Goal: Find specific page/section: Find specific page/section

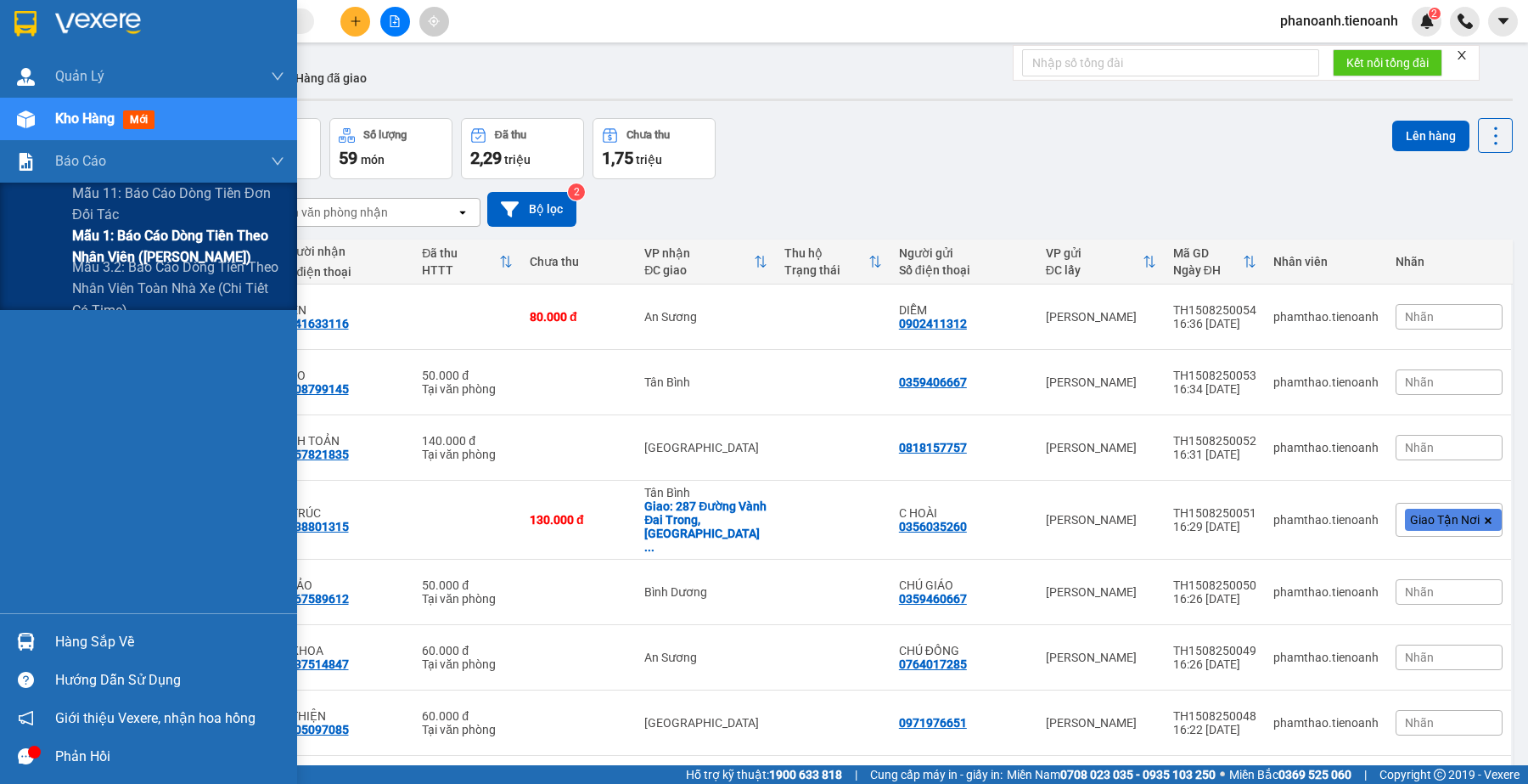
click at [213, 246] on span "Mẫu 1: Báo cáo dòng tiền theo nhân viên ([PERSON_NAME])" at bounding box center [178, 246] width 212 height 42
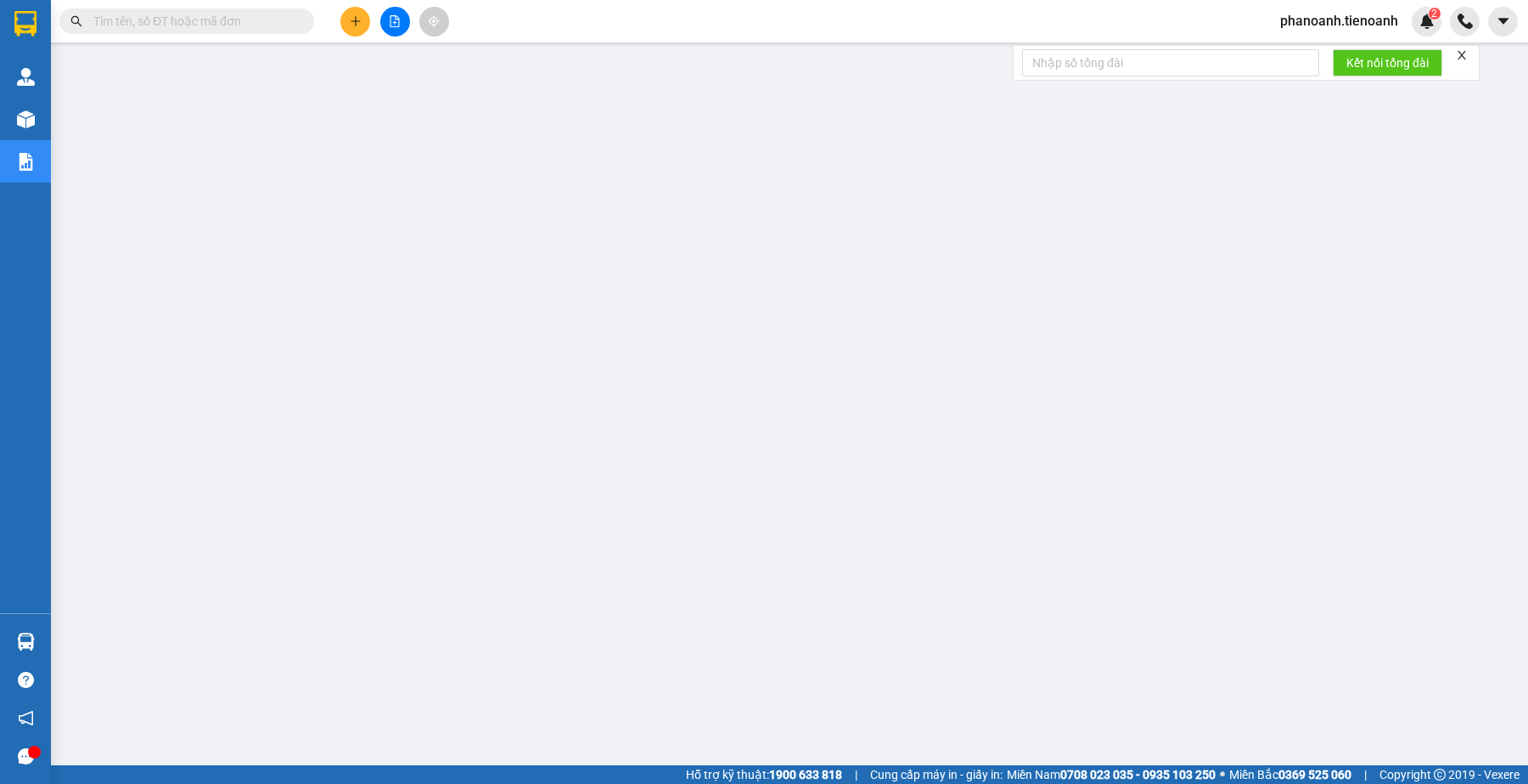
click at [1104, 767] on strong "0708 023 035 - 0935 103 250" at bounding box center [1137, 774] width 155 height 14
click at [256, 21] on input "text" at bounding box center [193, 21] width 200 height 19
paste input "0345845111"
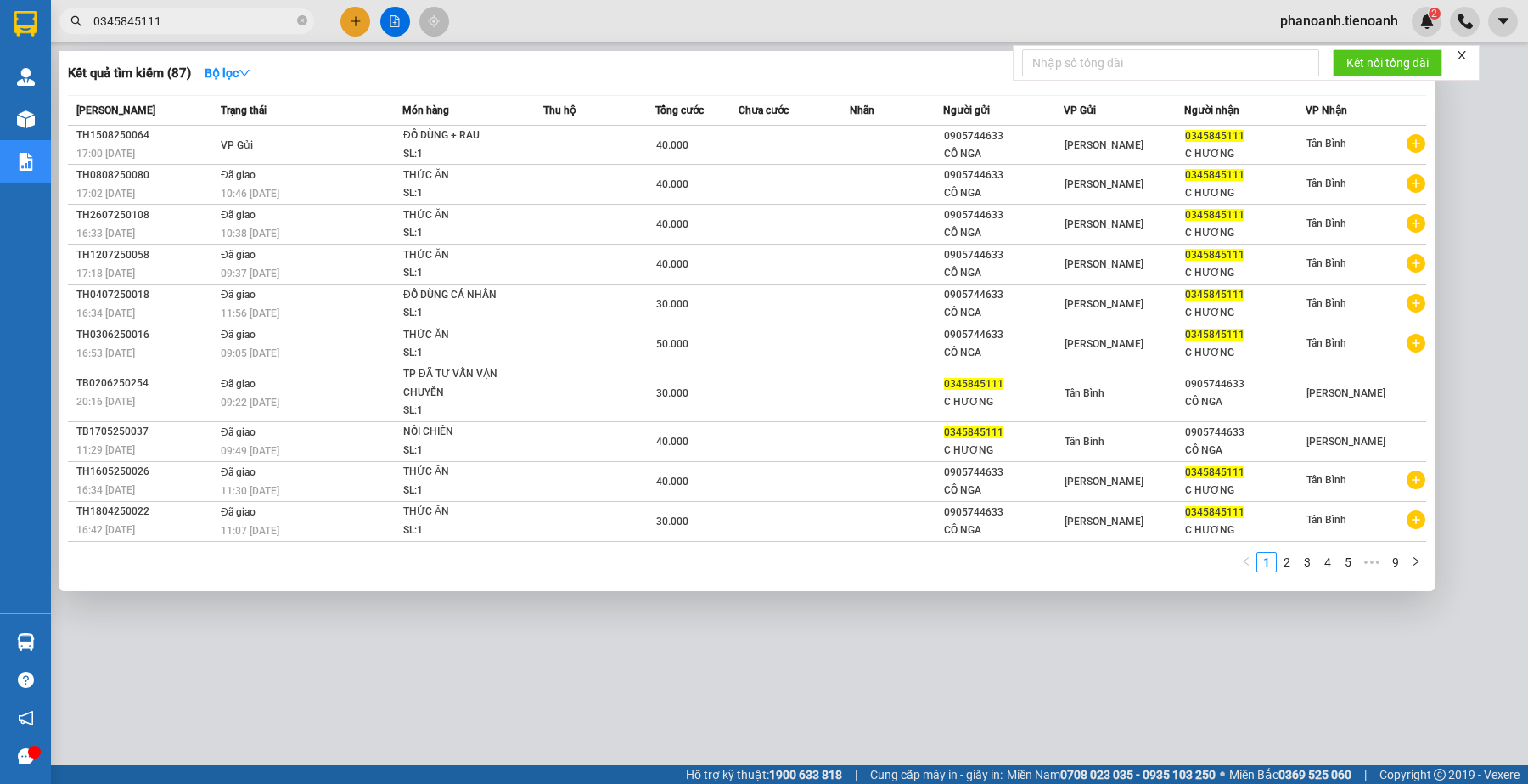
type input "0345845111"
click at [885, 685] on div at bounding box center [764, 392] width 1528 height 784
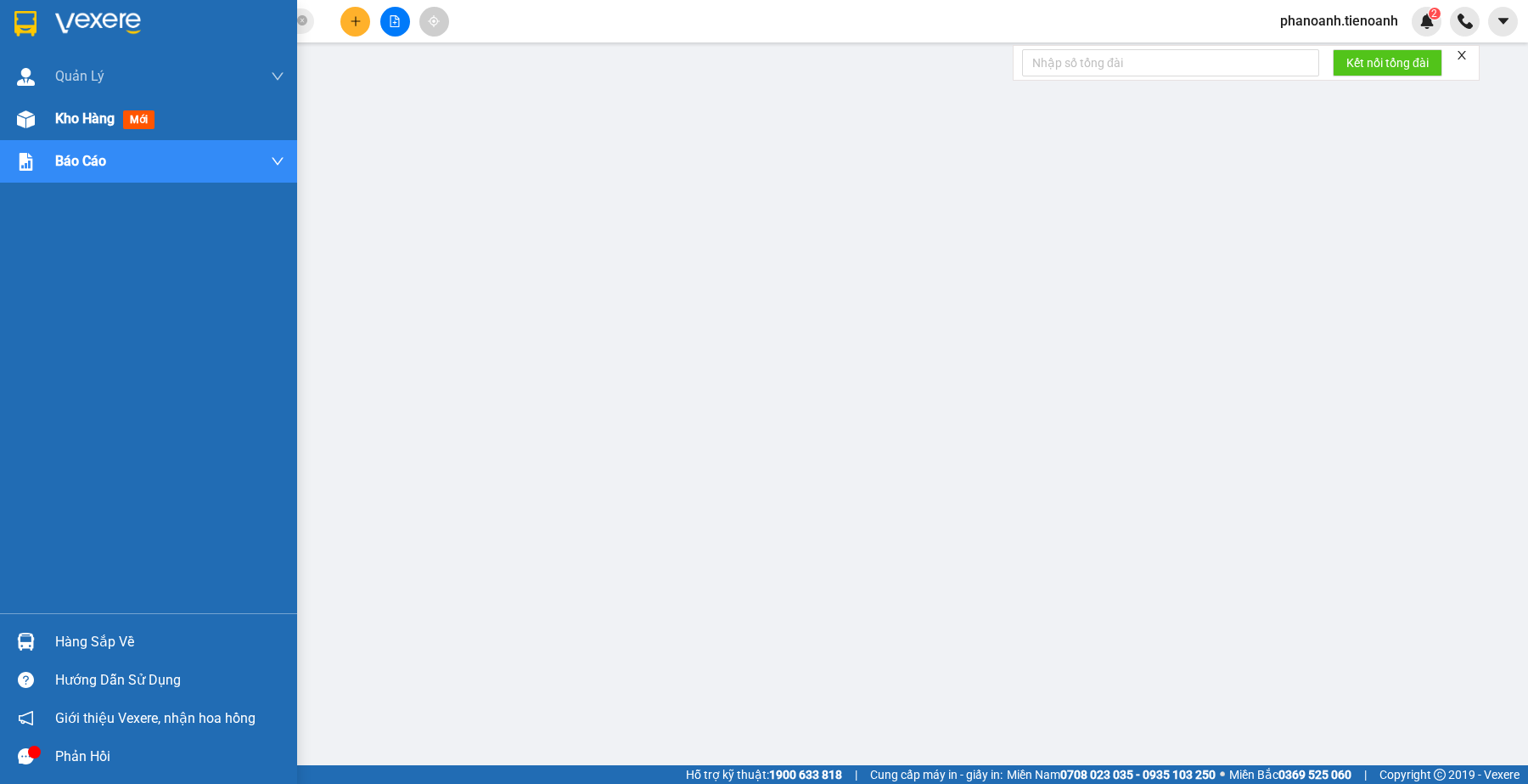
click at [49, 110] on div "Kho hàng mới" at bounding box center [148, 119] width 297 height 42
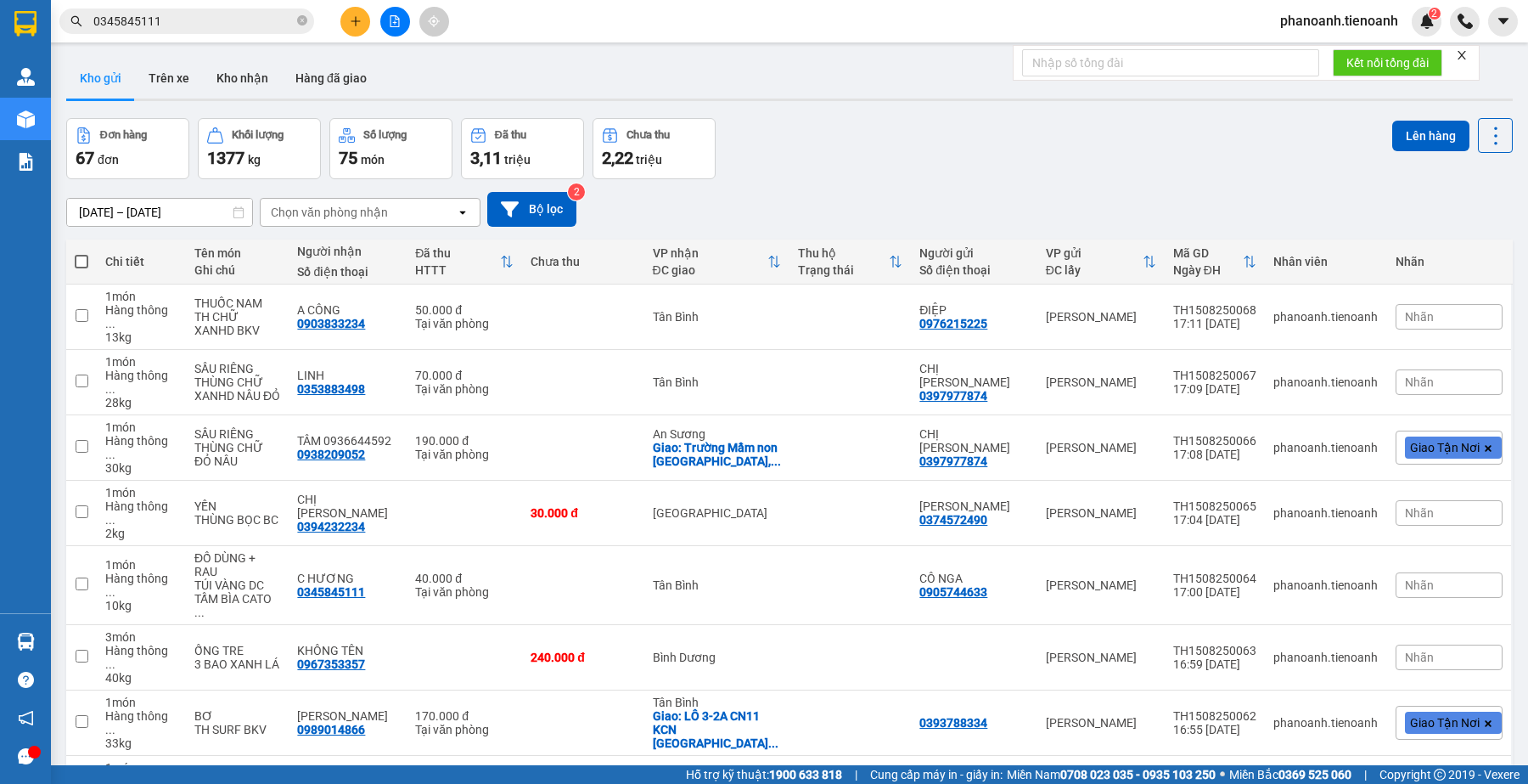
click at [936, 147] on div "Đơn hàng 67 đơn Khối lượng 1377 kg Số lượng 75 món Đã thu 3,11 triệu Chưa thu 2…" at bounding box center [789, 148] width 1447 height 61
click at [233, 87] on button "Kho nhận" at bounding box center [242, 78] width 79 height 41
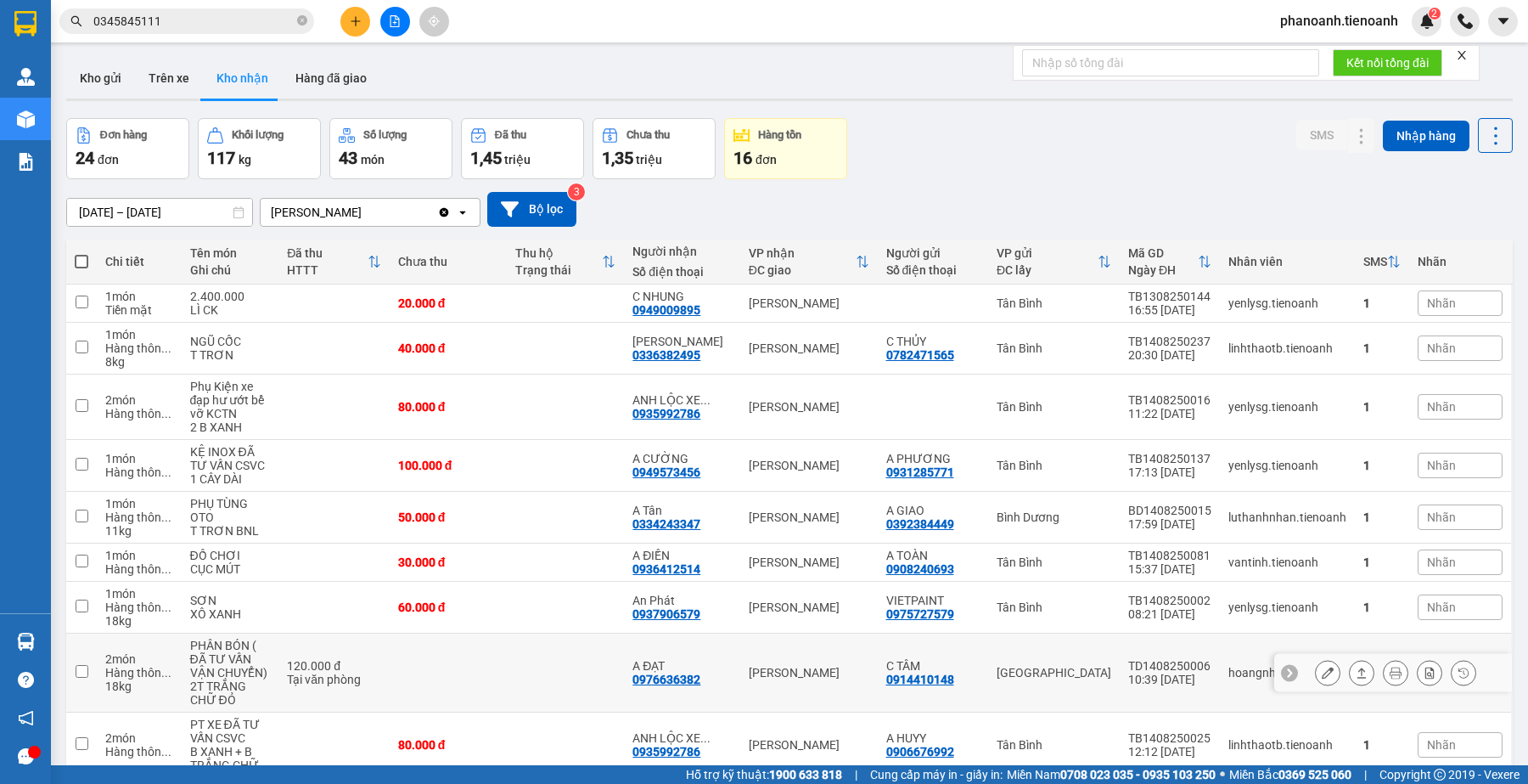
scroll to position [150, 0]
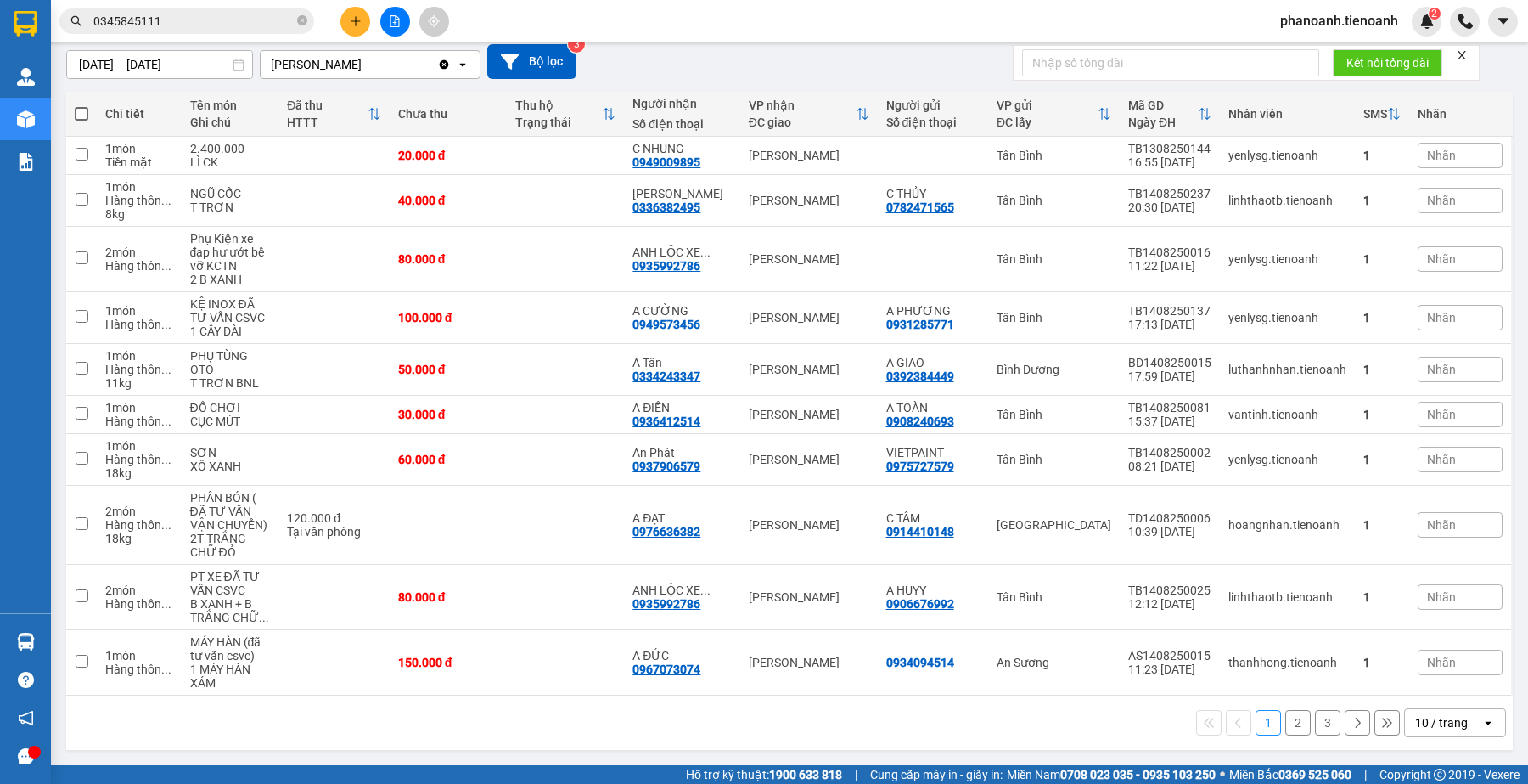
click at [1286, 727] on button "2" at bounding box center [1297, 722] width 25 height 25
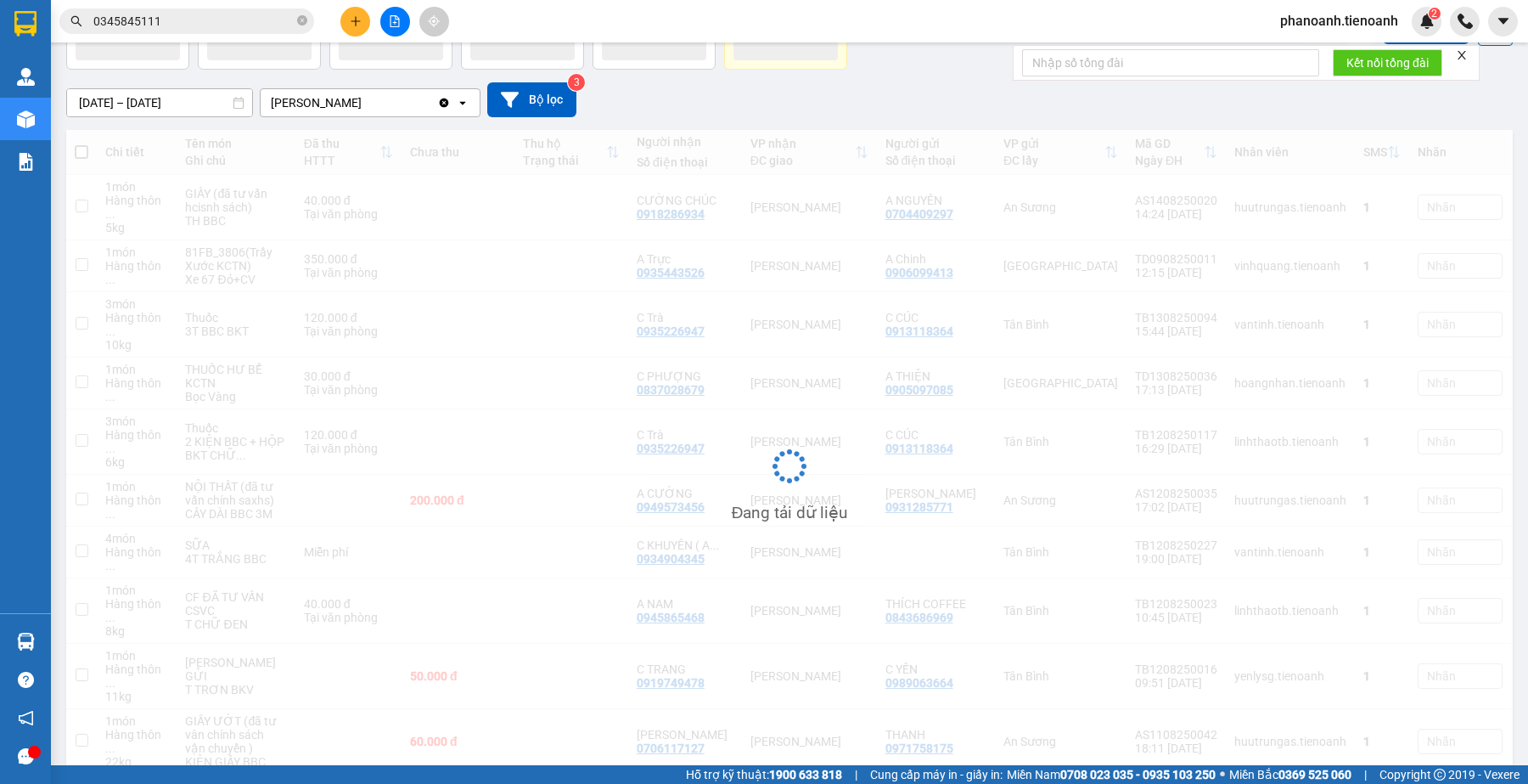
scroll to position [109, 0]
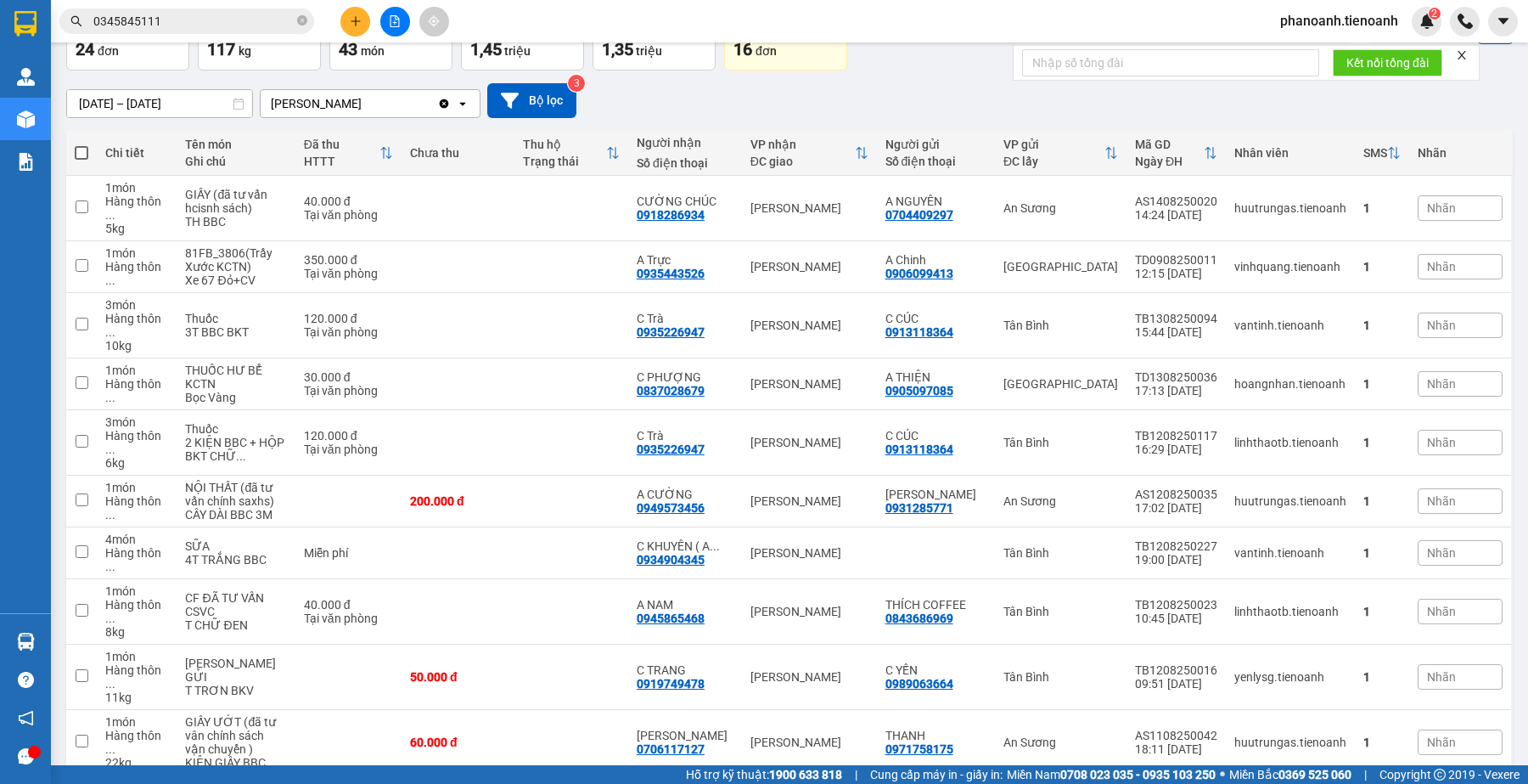
click at [879, 62] on div "Đơn hàng 24 đơn Khối lượng 117 kg Số lượng 43 món Đã thu 1,45 triệu Chưa thu 1,…" at bounding box center [789, 39] width 1447 height 61
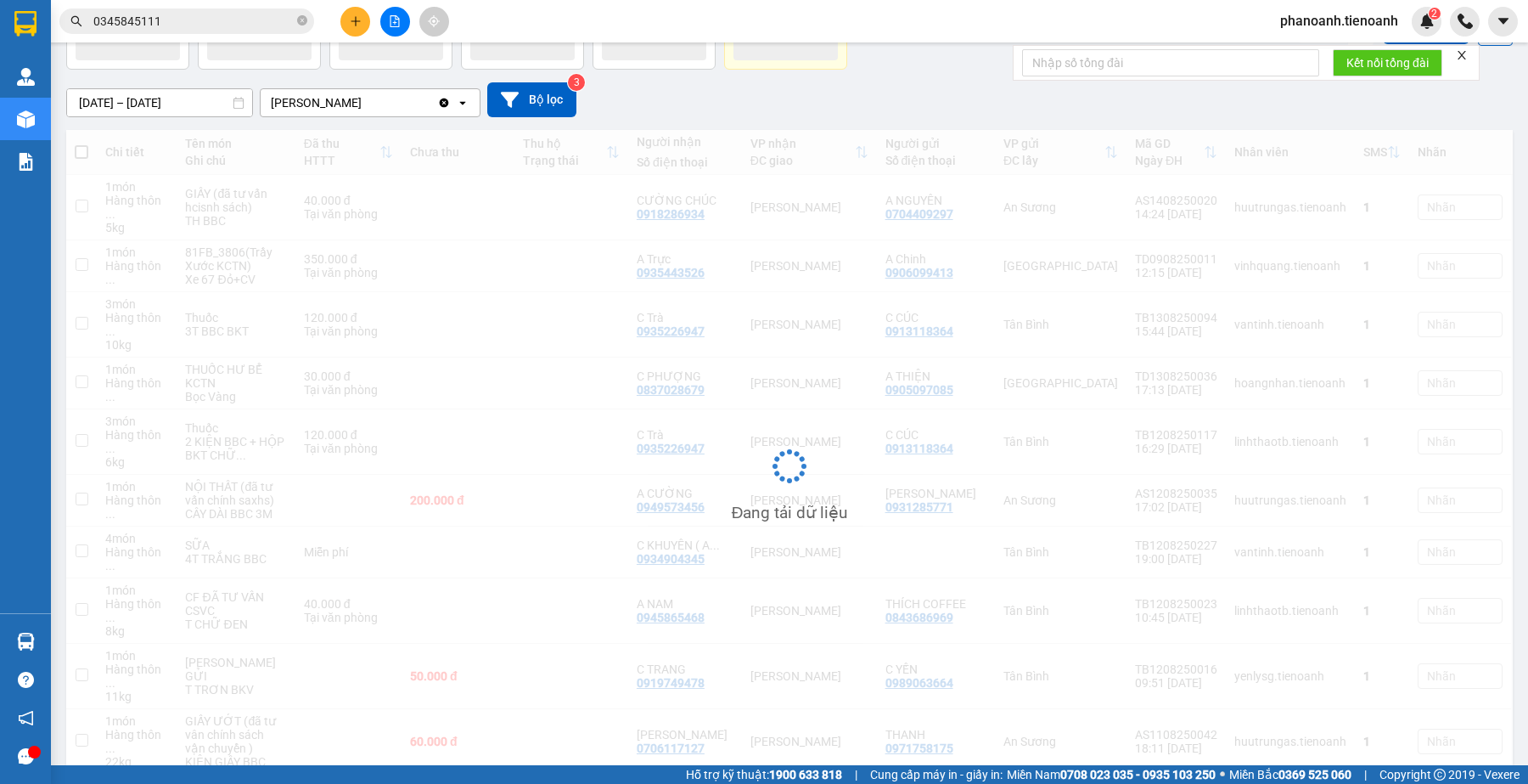
scroll to position [78, 0]
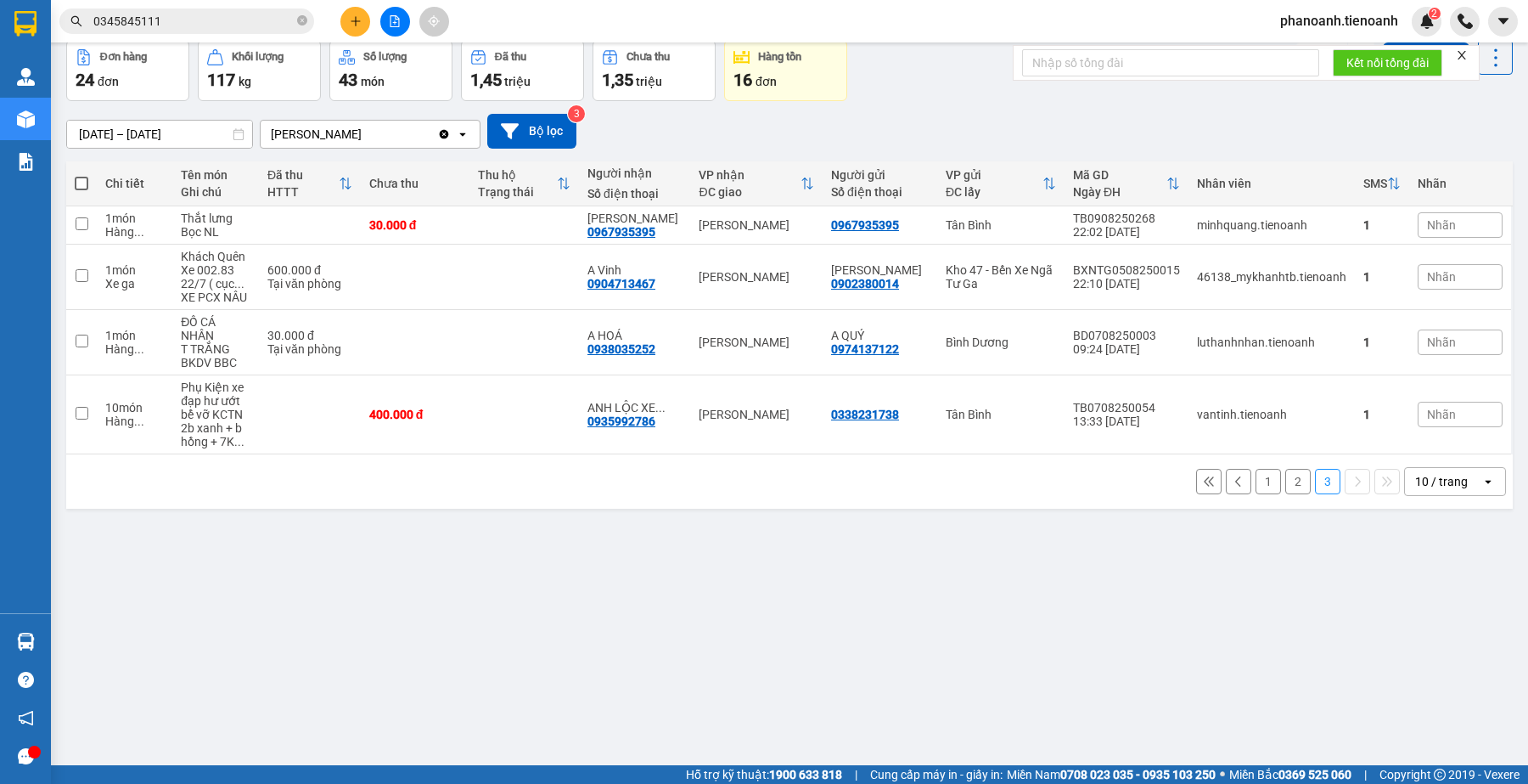
click at [1203, 475] on icon at bounding box center [1209, 481] width 12 height 12
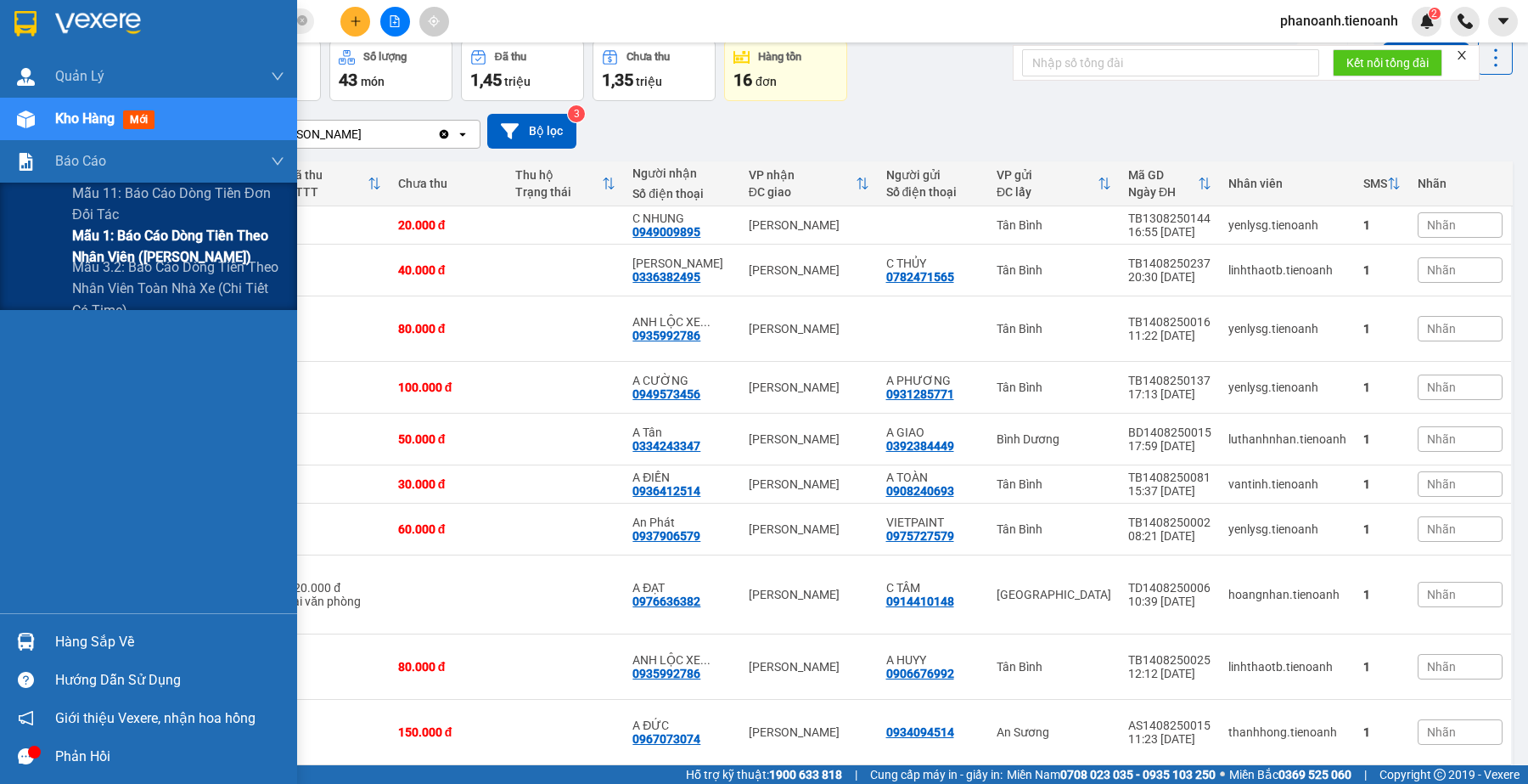
click at [170, 232] on span "Mẫu 1: Báo cáo dòng tiền theo nhân viên ([PERSON_NAME])" at bounding box center [178, 246] width 212 height 42
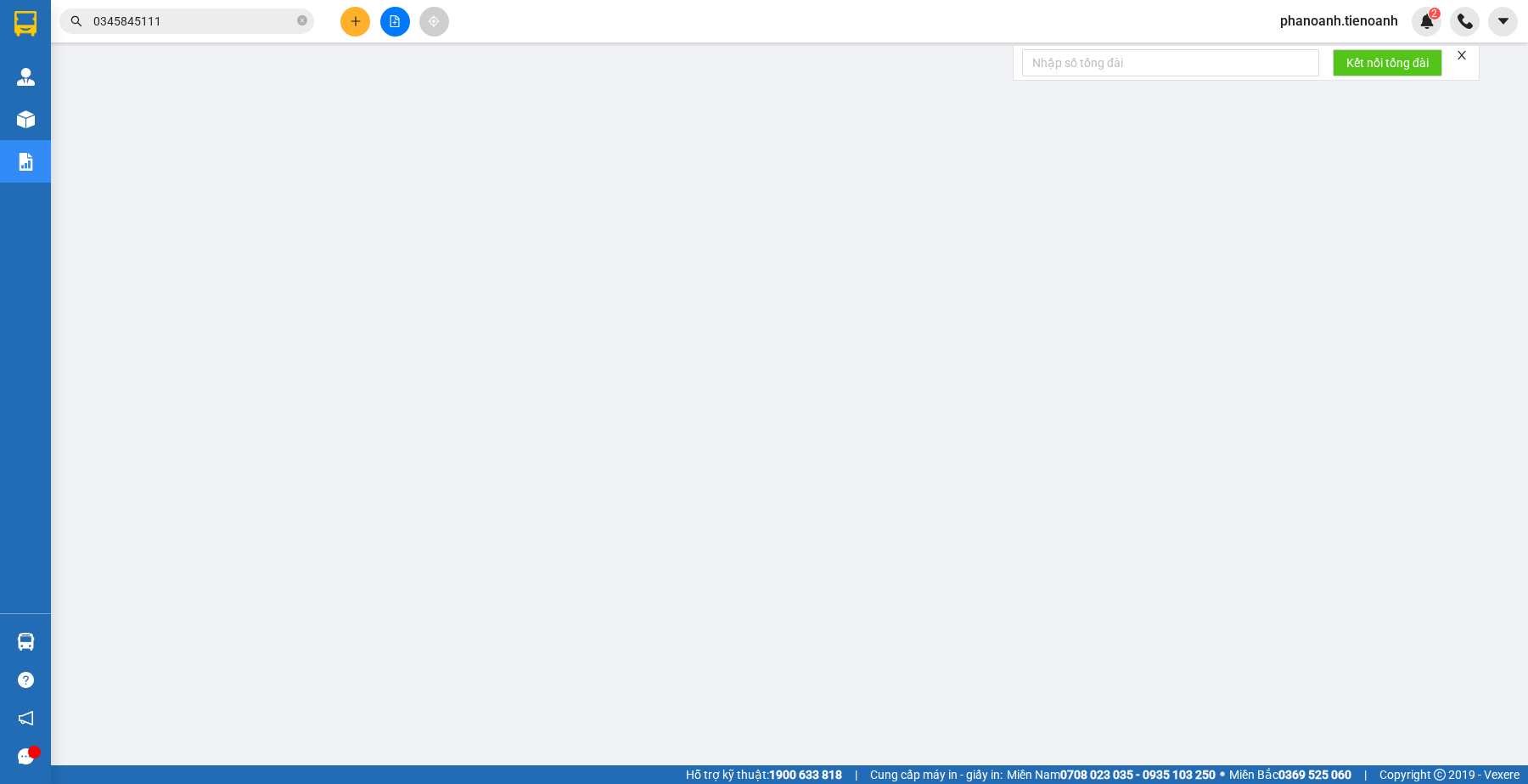
scroll to position [58, 0]
